Goal: Check status: Check status

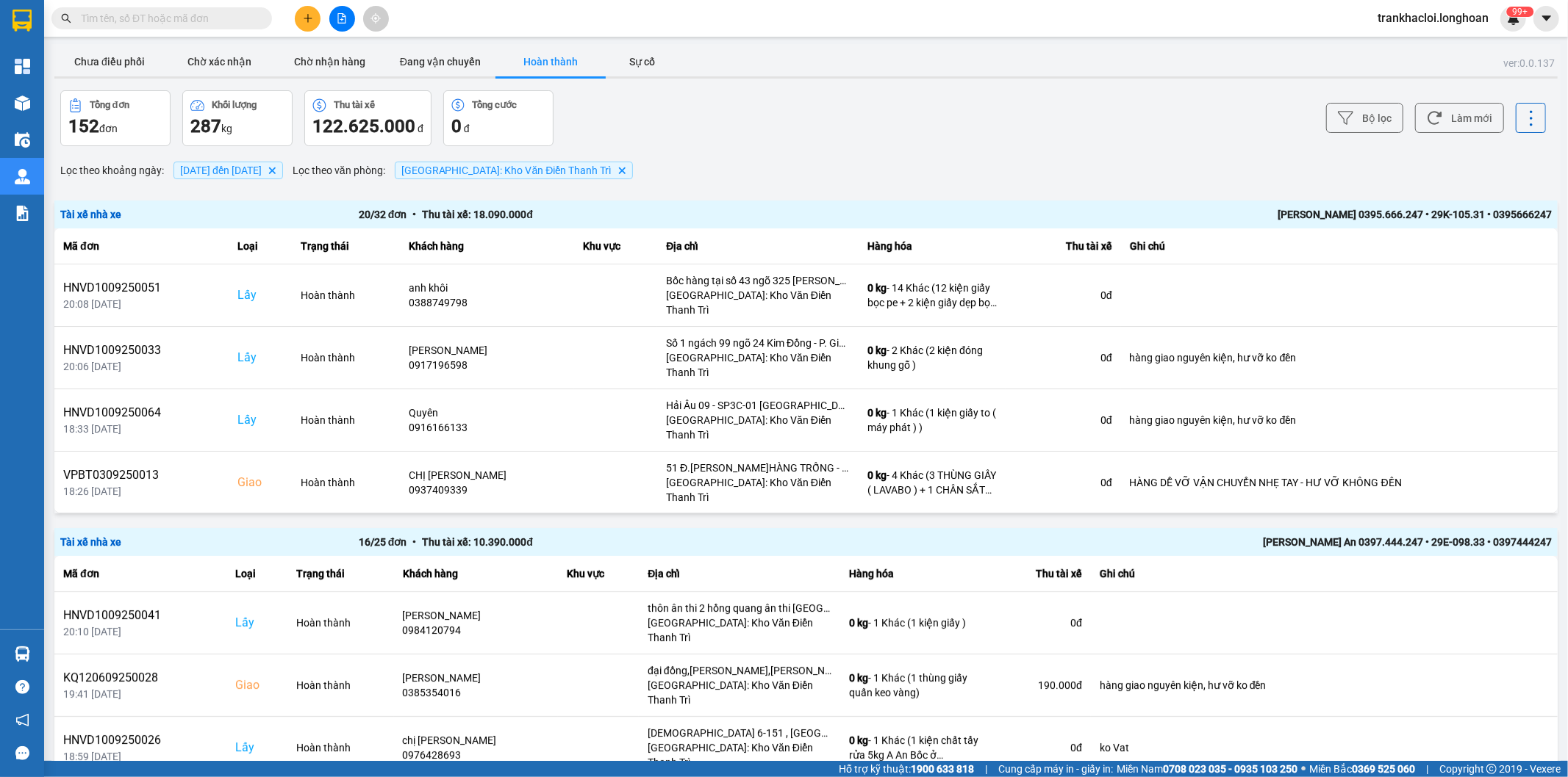
click at [195, 16] on input "text" at bounding box center [167, 18] width 174 height 16
click at [181, 18] on input "text" at bounding box center [167, 18] width 174 height 16
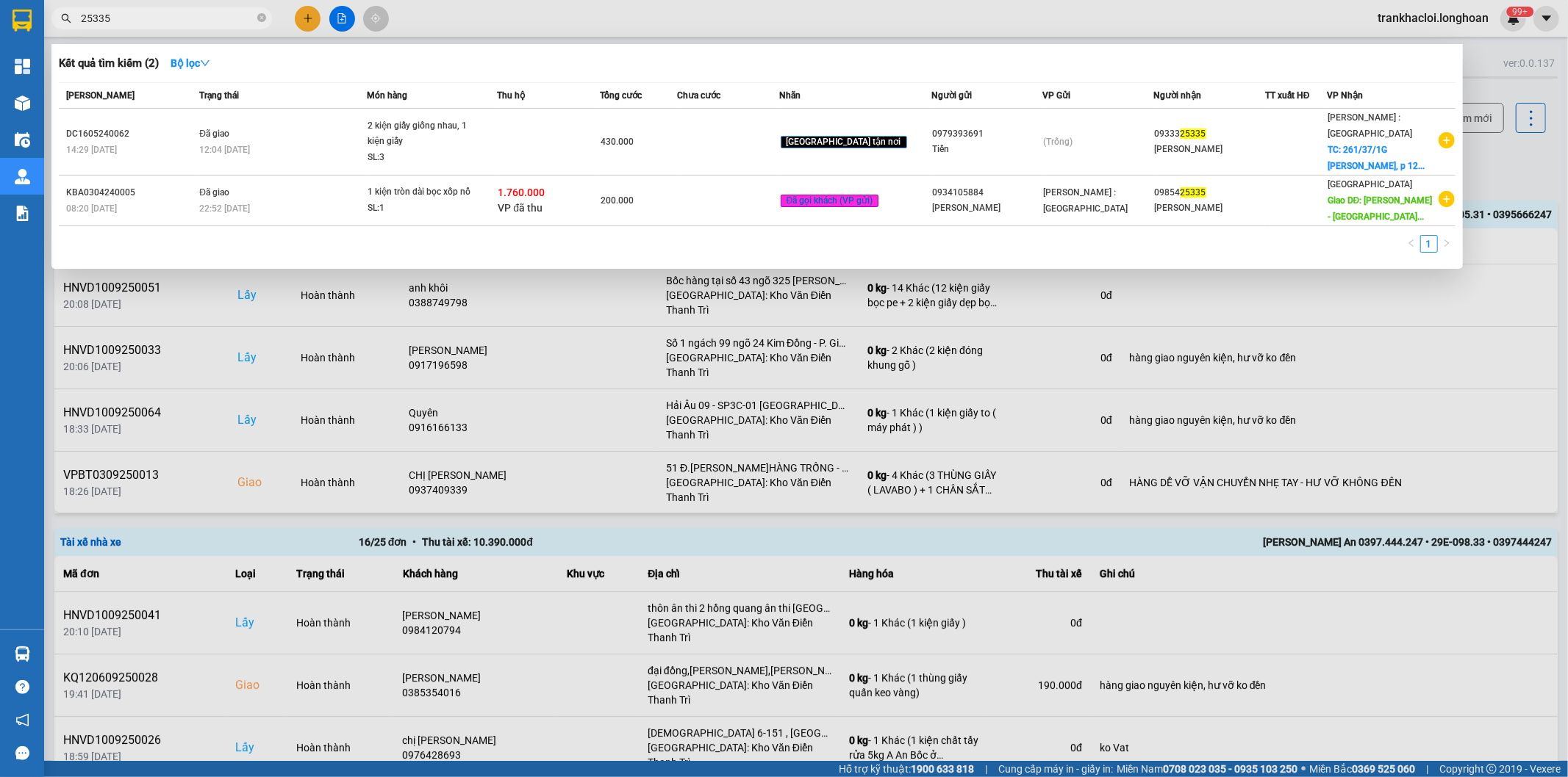
click at [157, 19] on input "25335" at bounding box center [167, 18] width 174 height 16
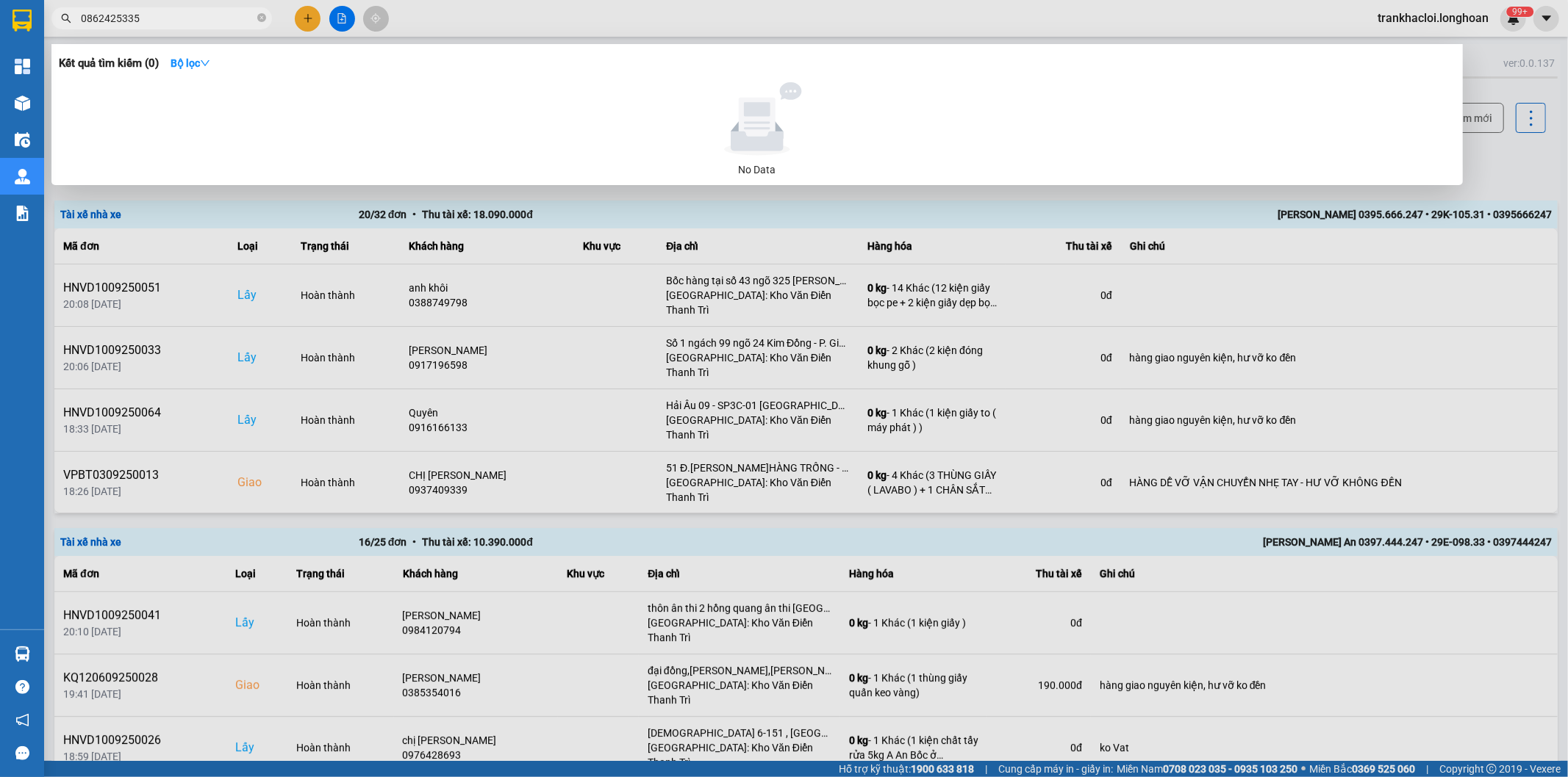
type input "0862425335"
click at [342, 21] on div at bounding box center [784, 388] width 1568 height 777
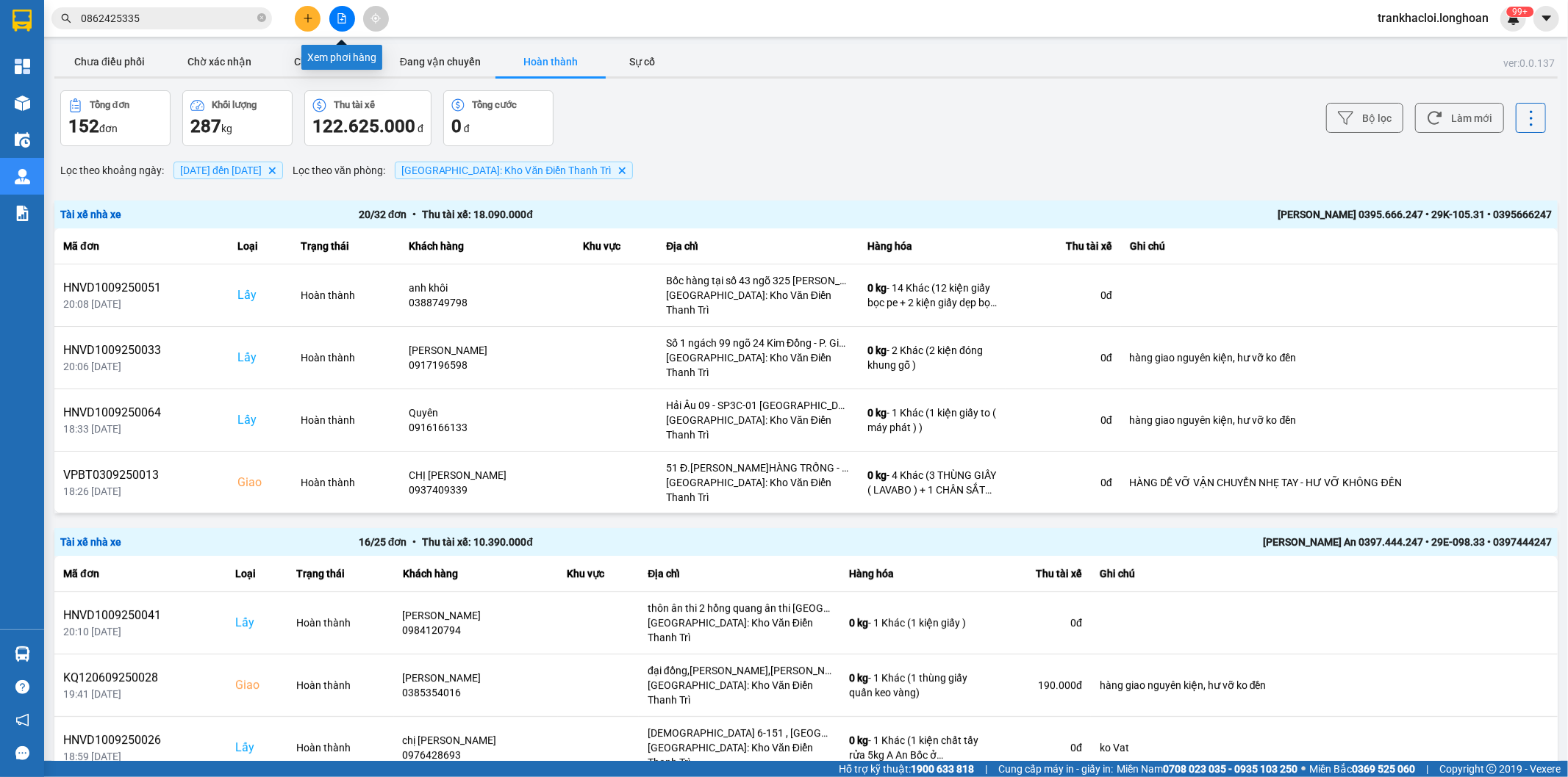
click at [343, 23] on icon "file-add" at bounding box center [342, 18] width 8 height 10
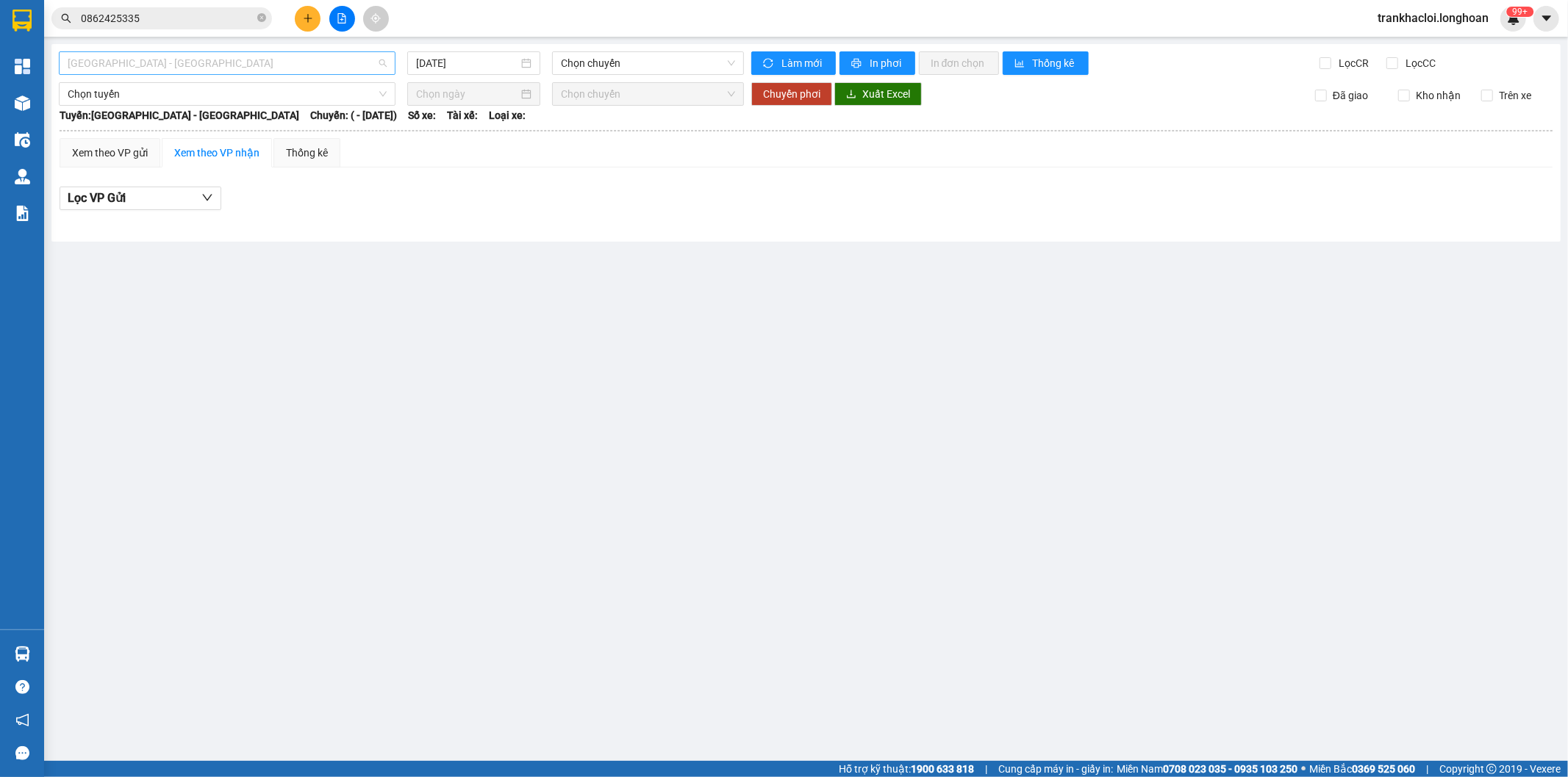
click at [244, 66] on span "Hải Phòng - Hà Nội" at bounding box center [227, 63] width 319 height 22
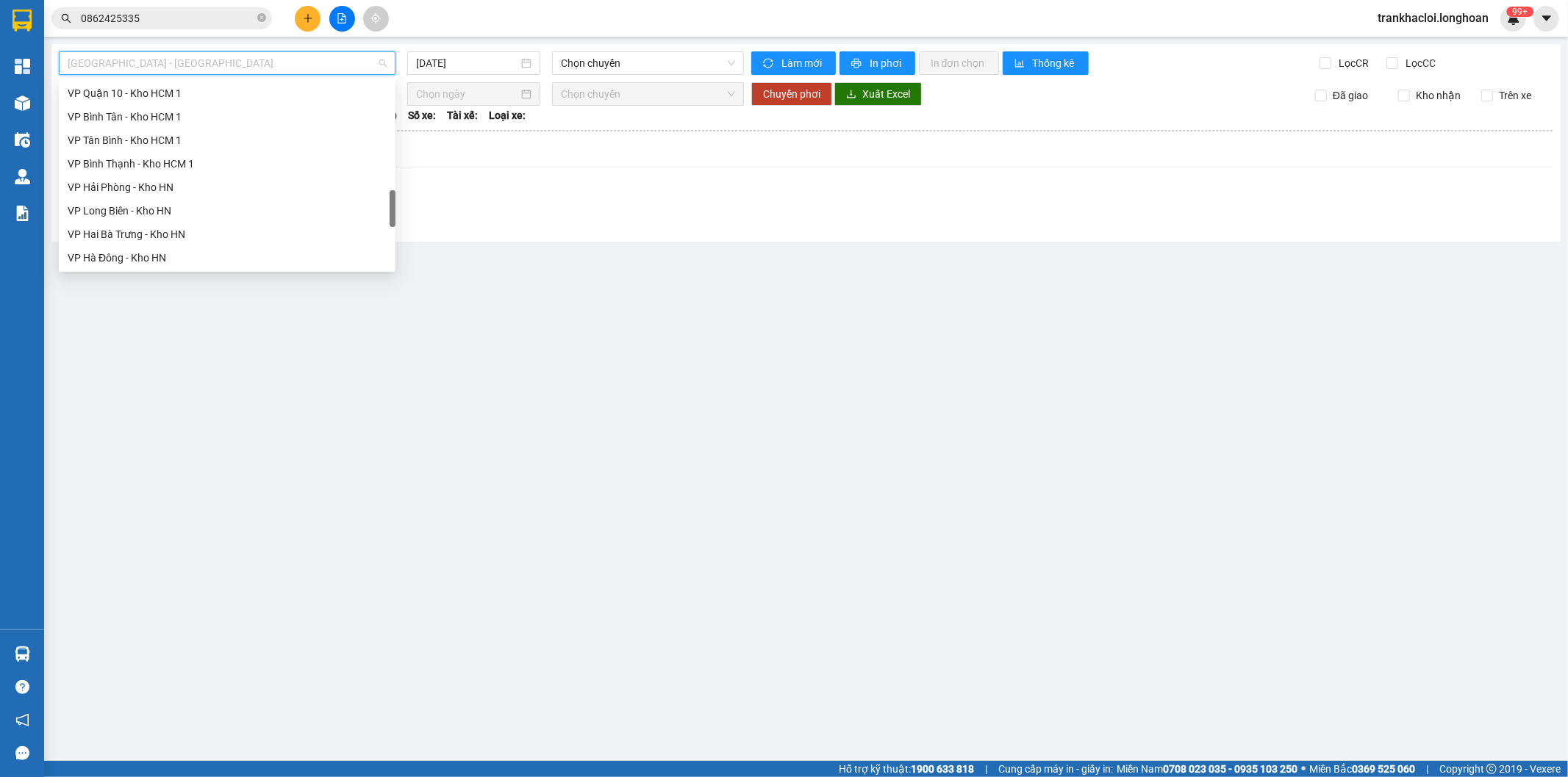
scroll to position [817, 0]
click at [126, 216] on div "Hà Nội - Nối Tuyến" at bounding box center [227, 215] width 319 height 16
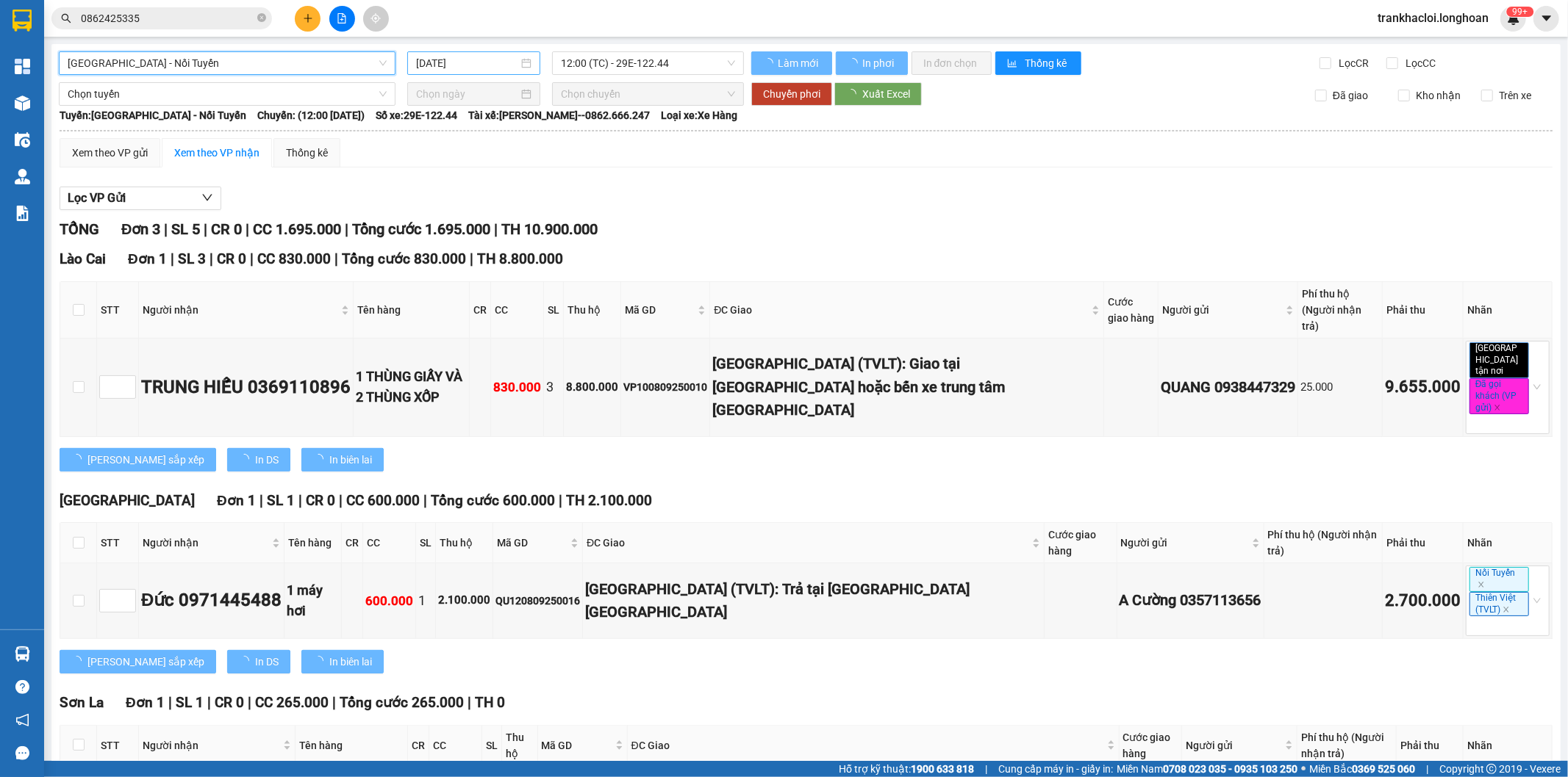
click at [451, 61] on input "11/09/2025" at bounding box center [467, 63] width 102 height 16
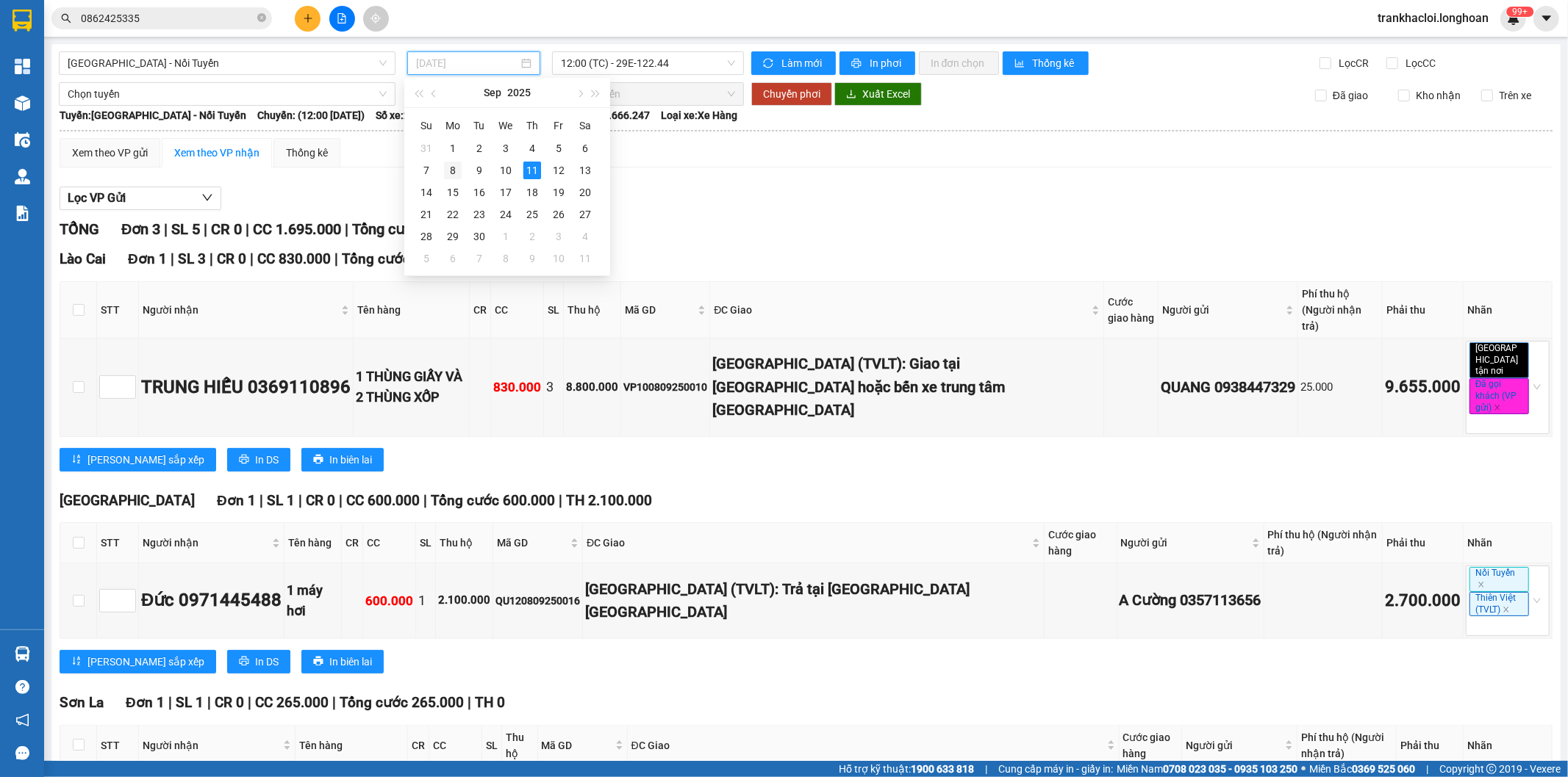
click at [445, 166] on div "8" at bounding box center [452, 170] width 18 height 18
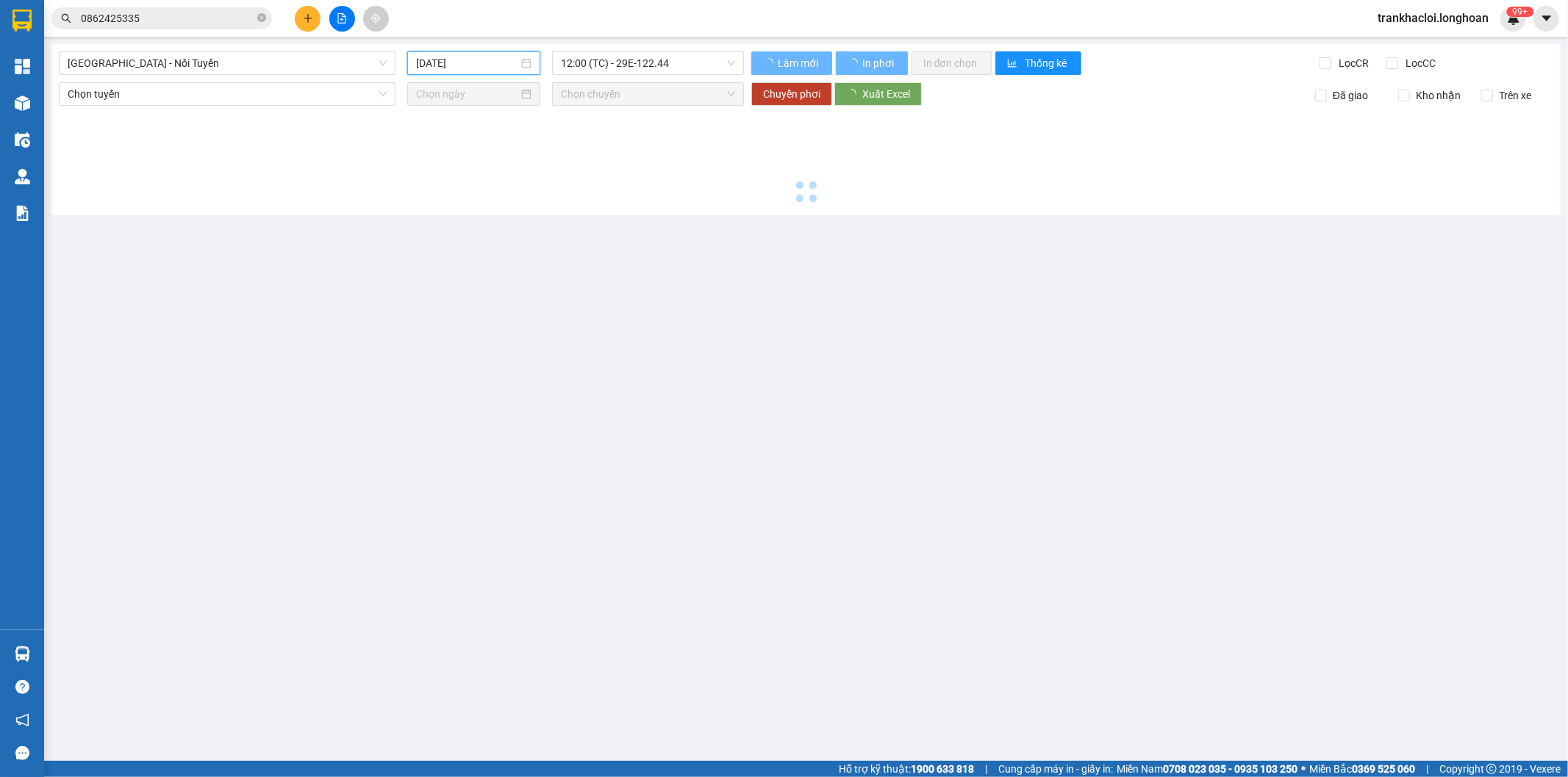
type input "08/09/2025"
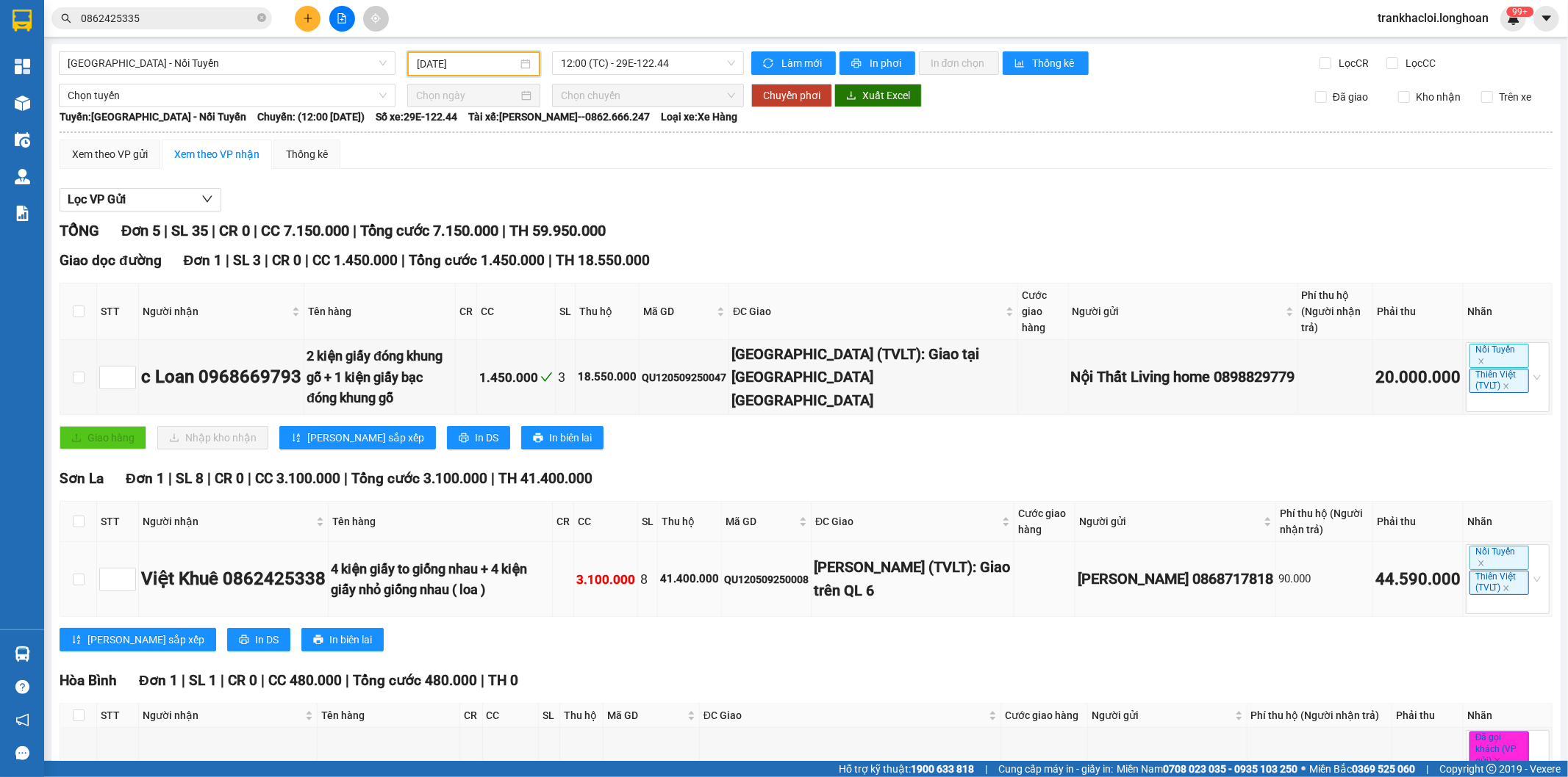
click at [805, 571] on div "QU120509250008" at bounding box center [766, 579] width 85 height 16
copy div "QU120509250008"
